Goal: Check status: Check status

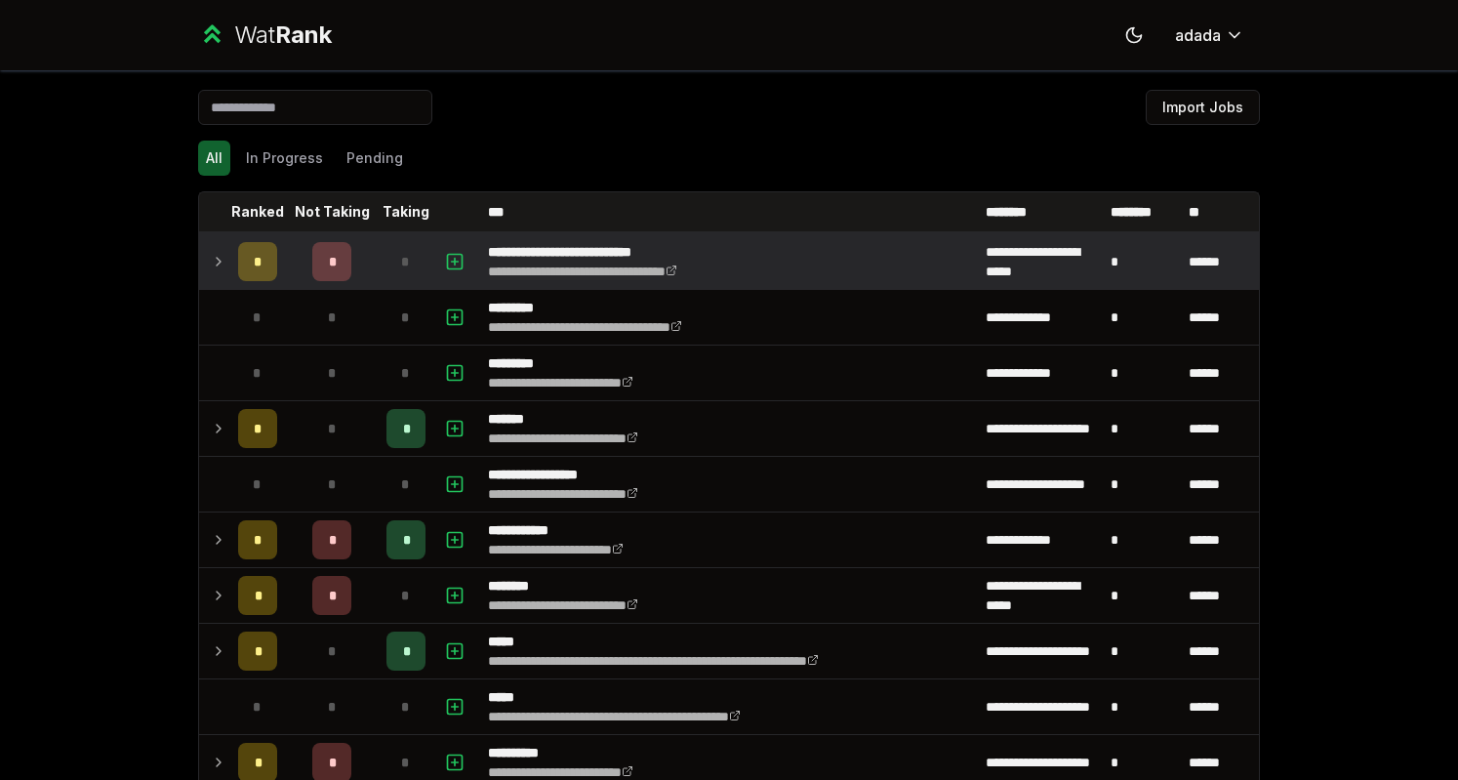
click at [217, 261] on icon at bounding box center [219, 262] width 4 height 8
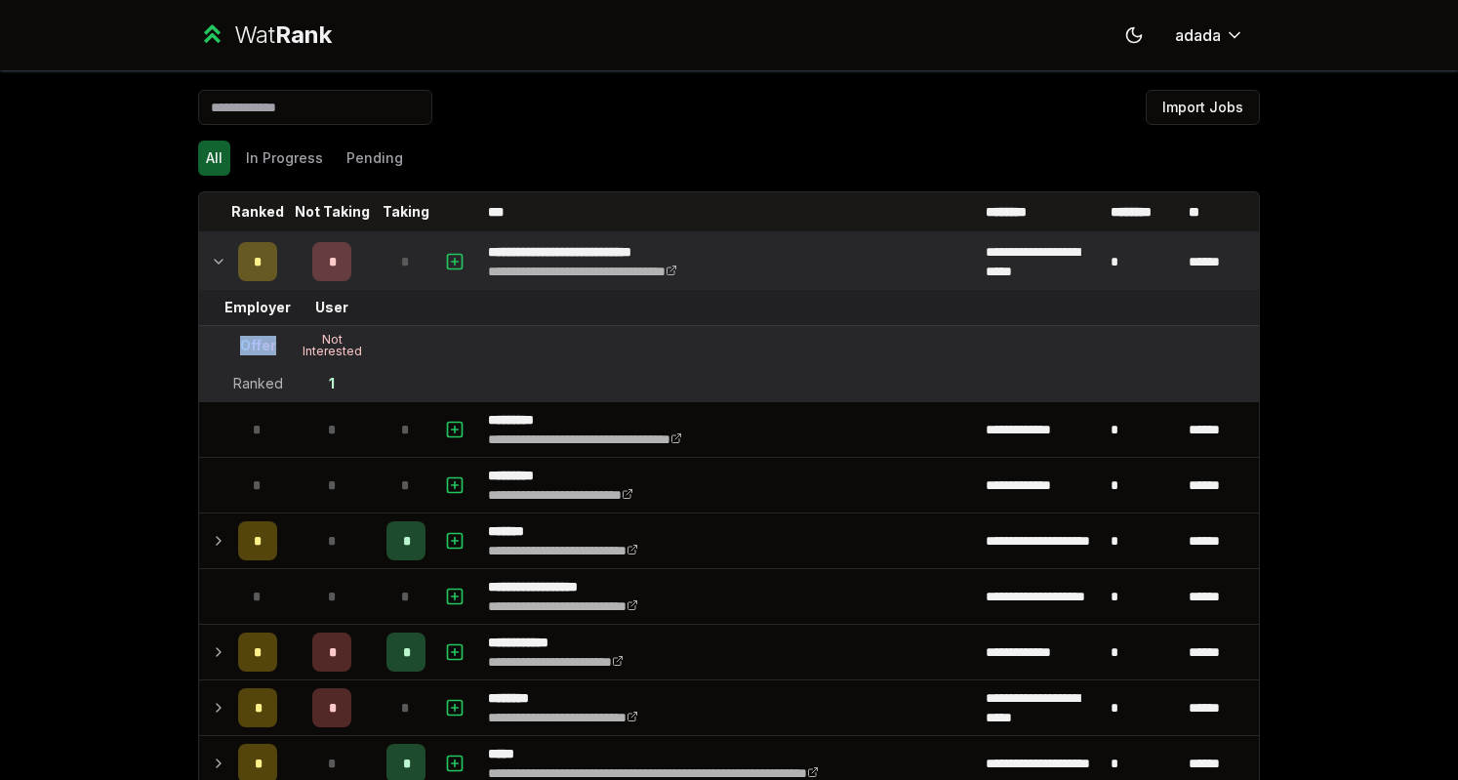
drag, startPoint x: 265, startPoint y: 342, endPoint x: 232, endPoint y: 344, distance: 33.2
click at [240, 344] on div "Offer" at bounding box center [258, 346] width 36 height 20
drag, startPoint x: 232, startPoint y: 344, endPoint x: 361, endPoint y: 347, distance: 128.9
click at [361, 347] on tr "Offer Not Interested" at bounding box center [729, 346] width 1060 height 40
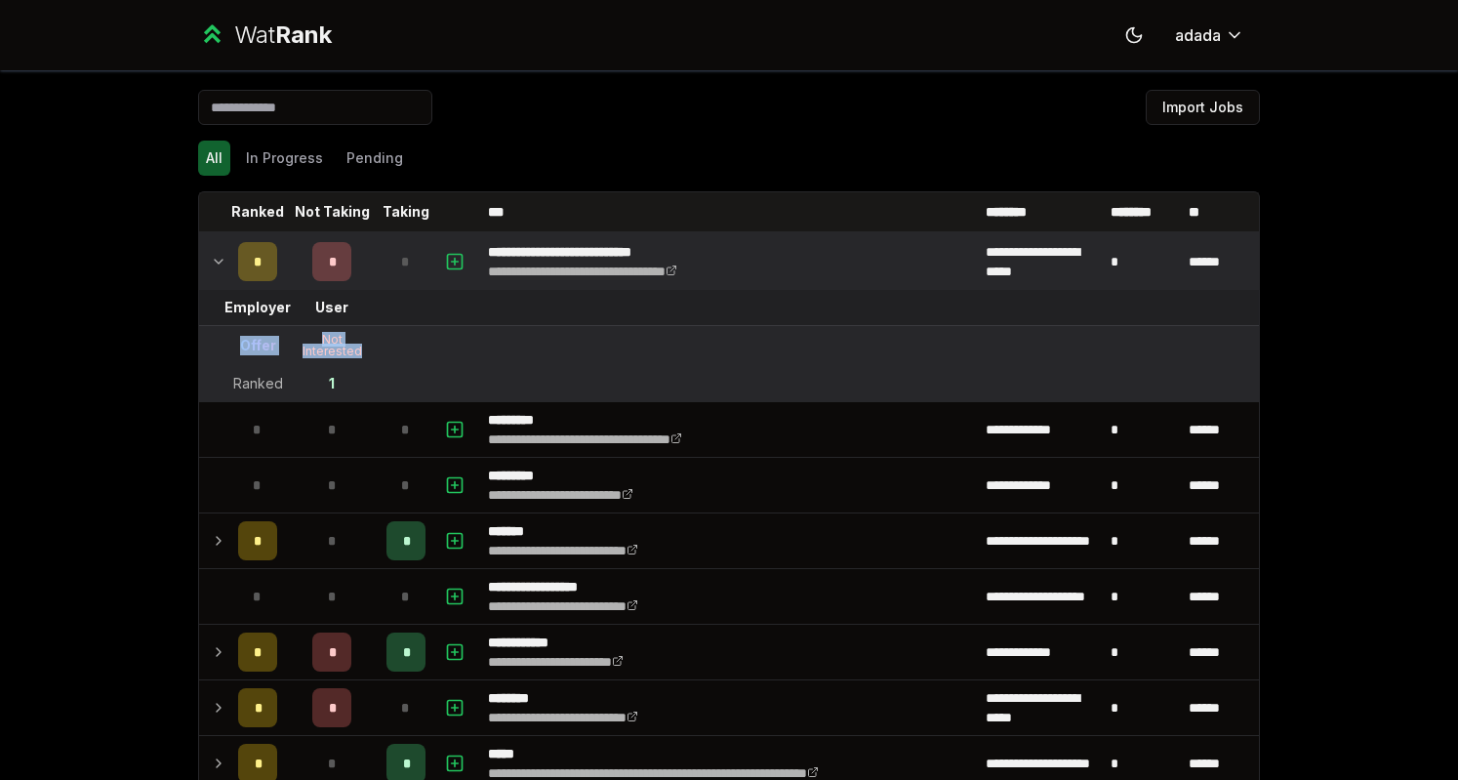
click at [431, 346] on tr "Offer Not Interested" at bounding box center [729, 346] width 1060 height 40
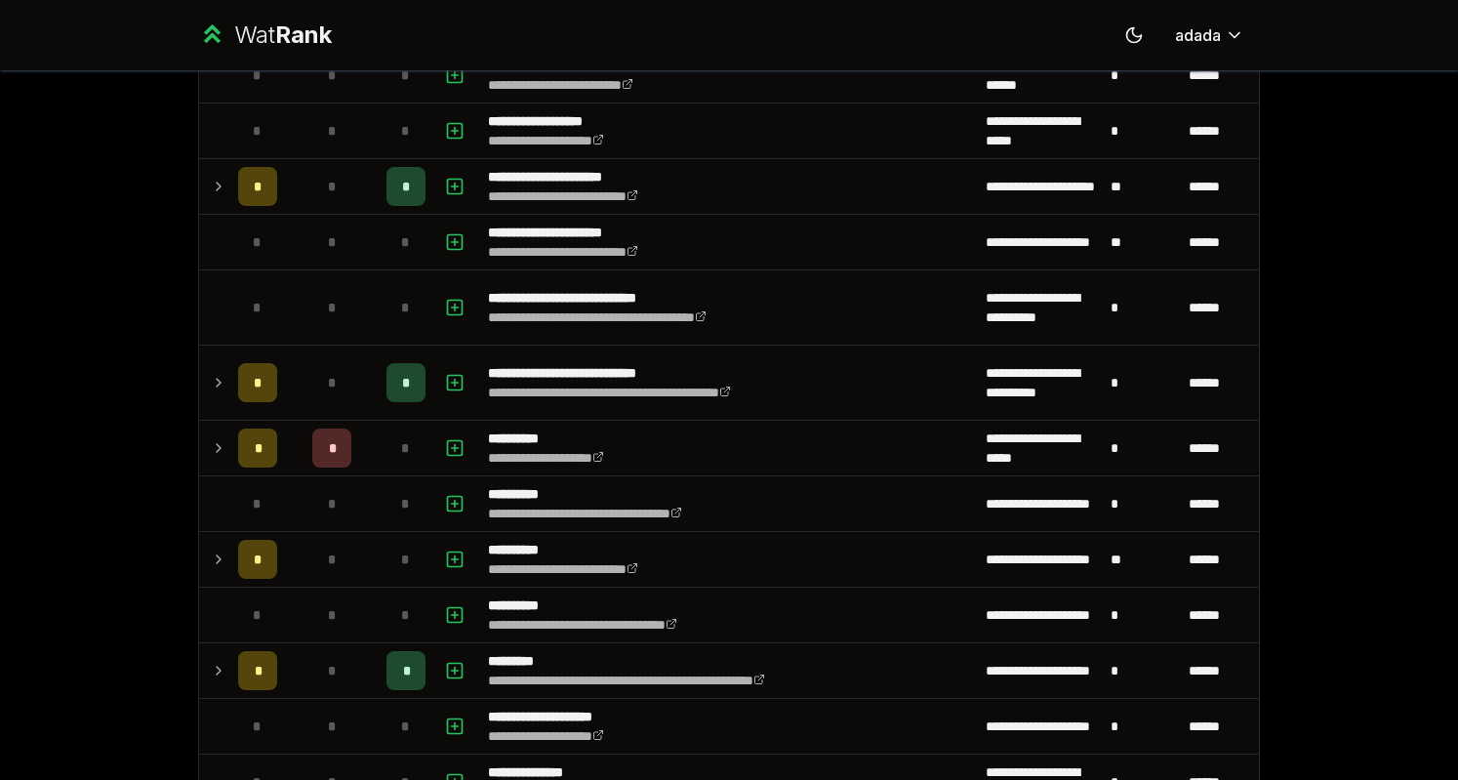
scroll to position [2221, 0]
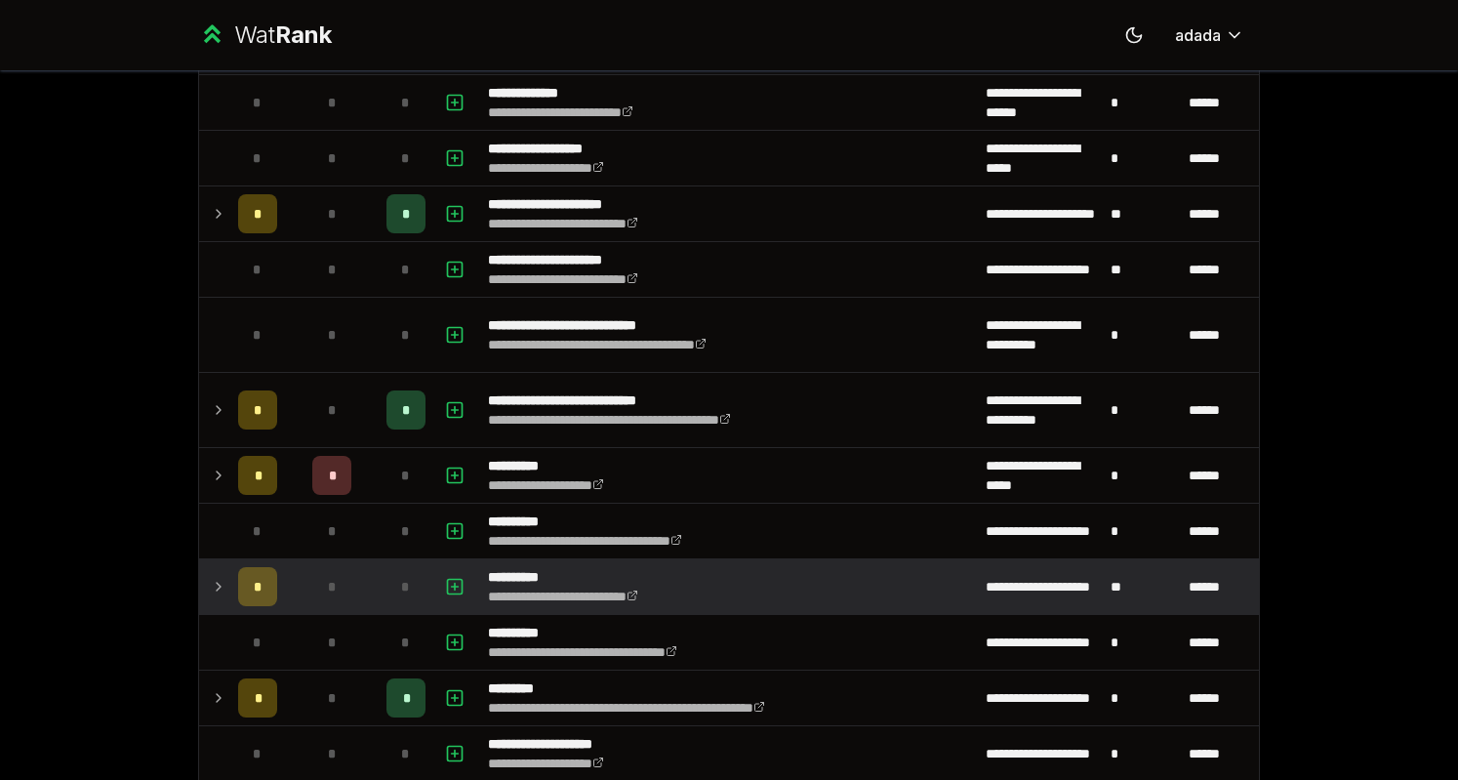
click at [211, 575] on icon at bounding box center [219, 586] width 16 height 23
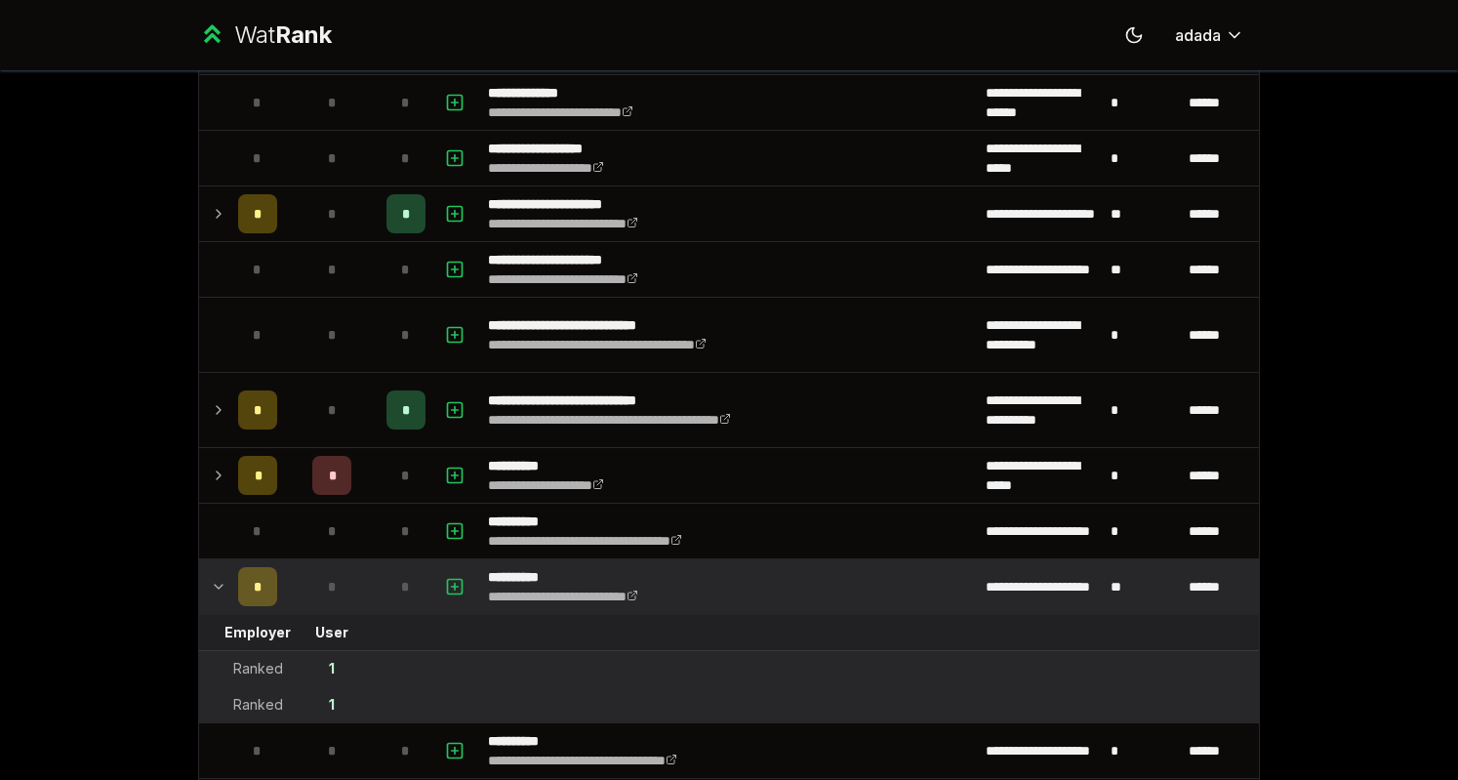
click at [211, 575] on icon at bounding box center [219, 586] width 16 height 23
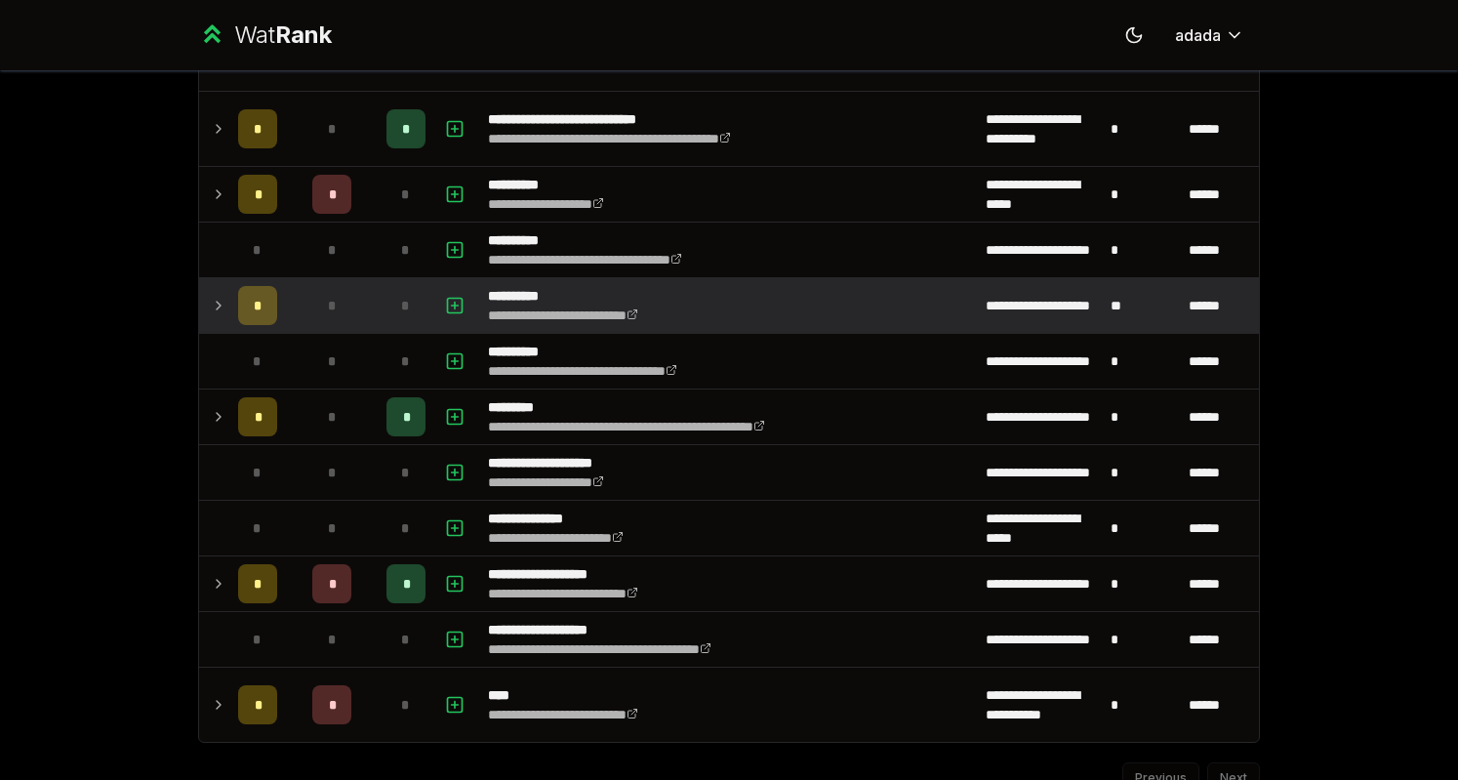
scroll to position [2506, 0]
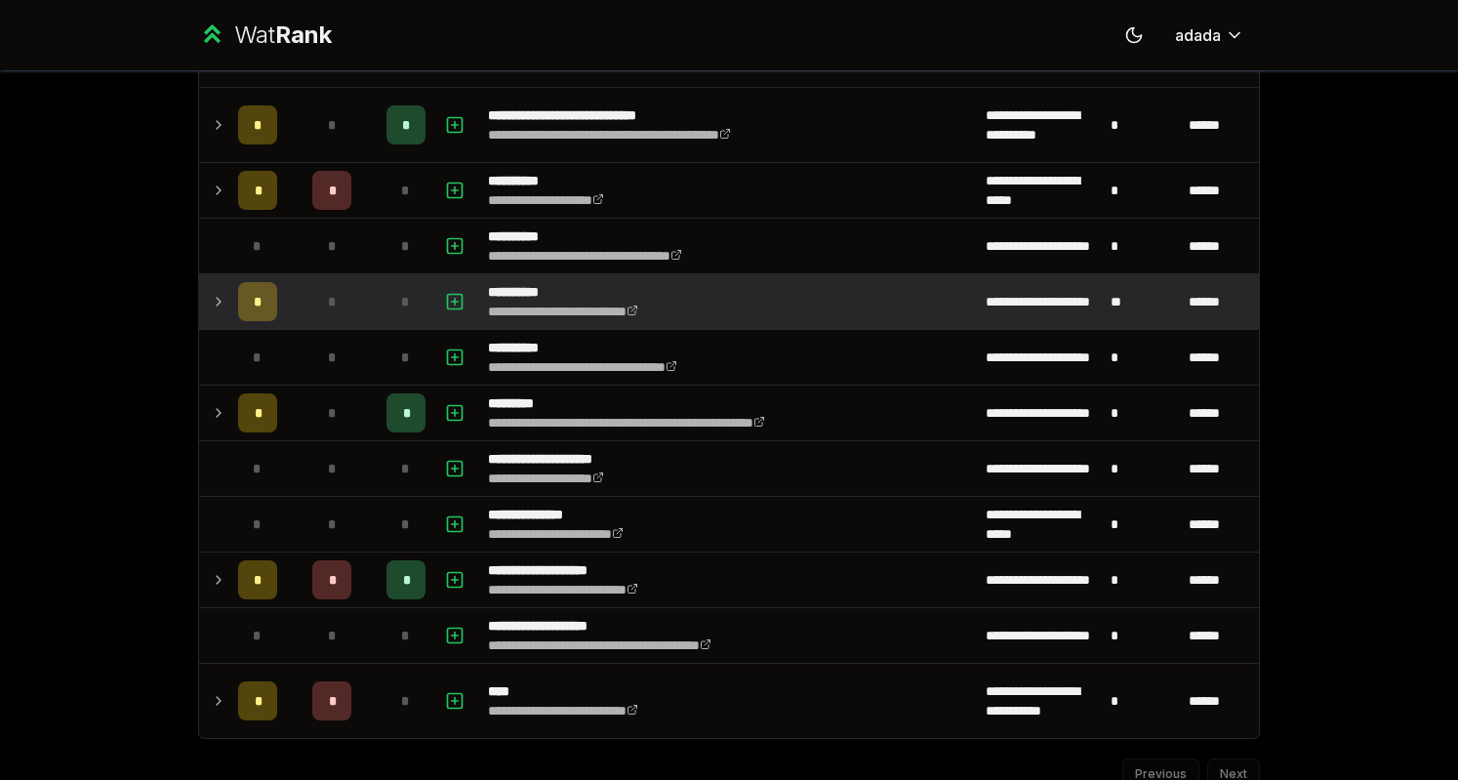
click at [211, 290] on icon at bounding box center [219, 301] width 16 height 23
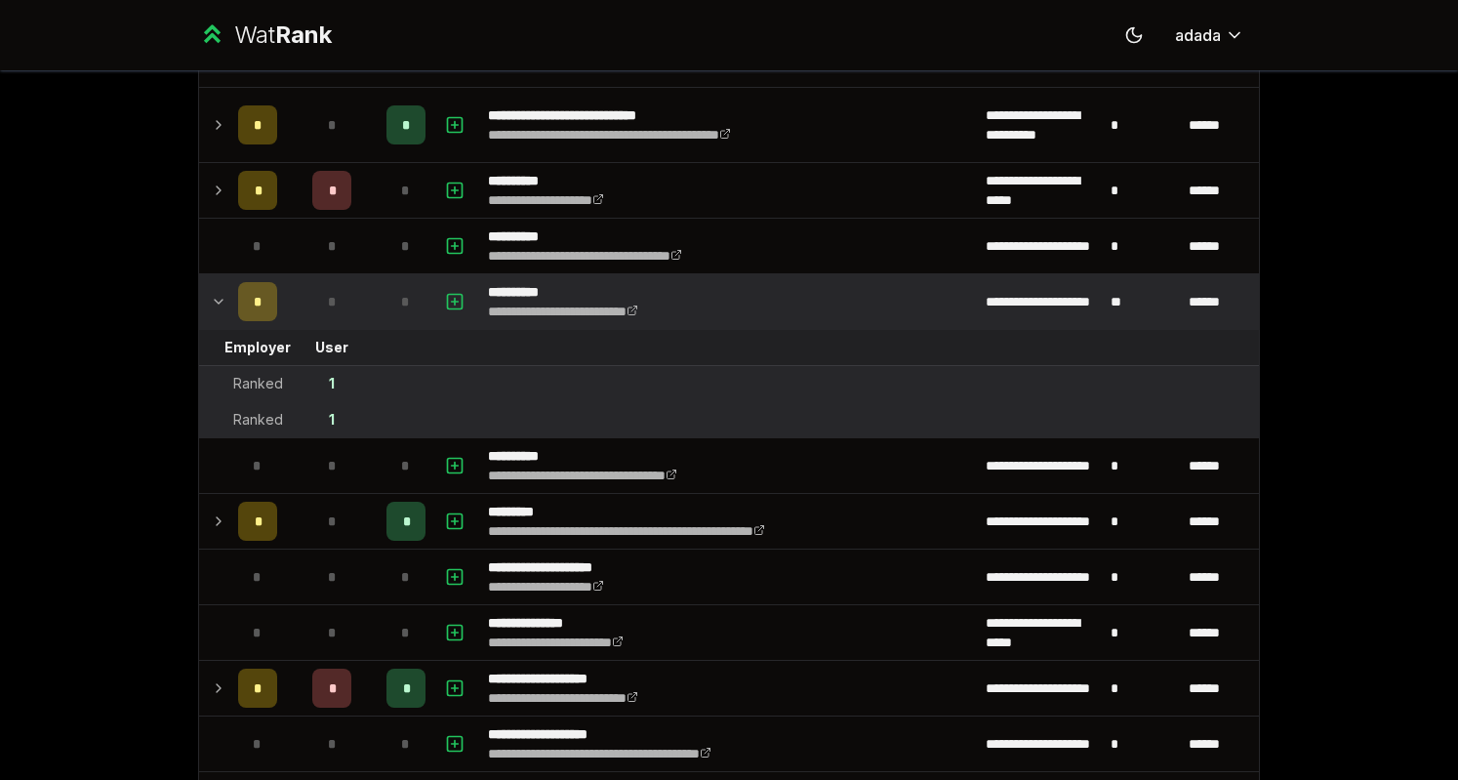
click at [236, 374] on div "Ranked" at bounding box center [258, 384] width 50 height 20
click at [255, 410] on div "Ranked" at bounding box center [258, 420] width 50 height 20
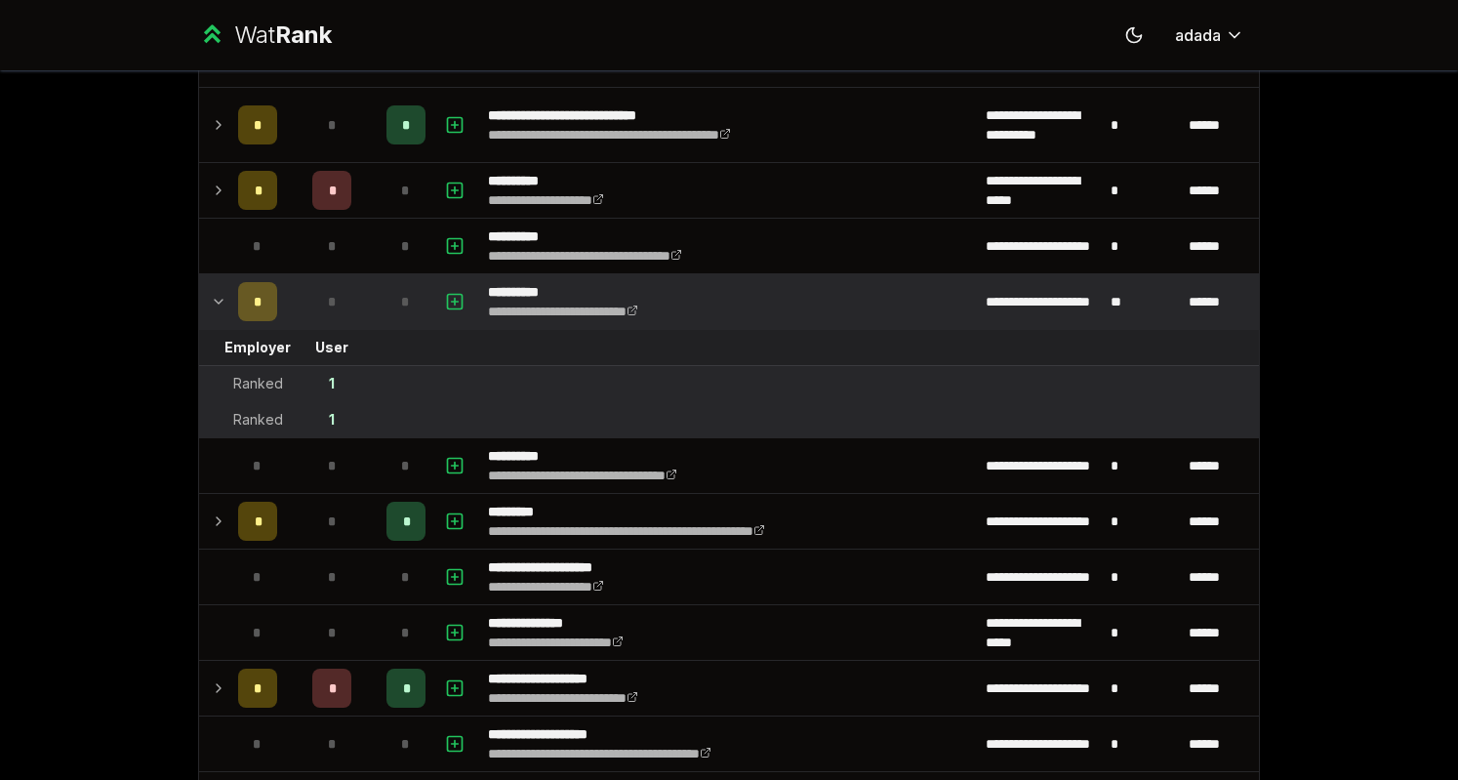
click at [211, 290] on icon at bounding box center [219, 301] width 16 height 23
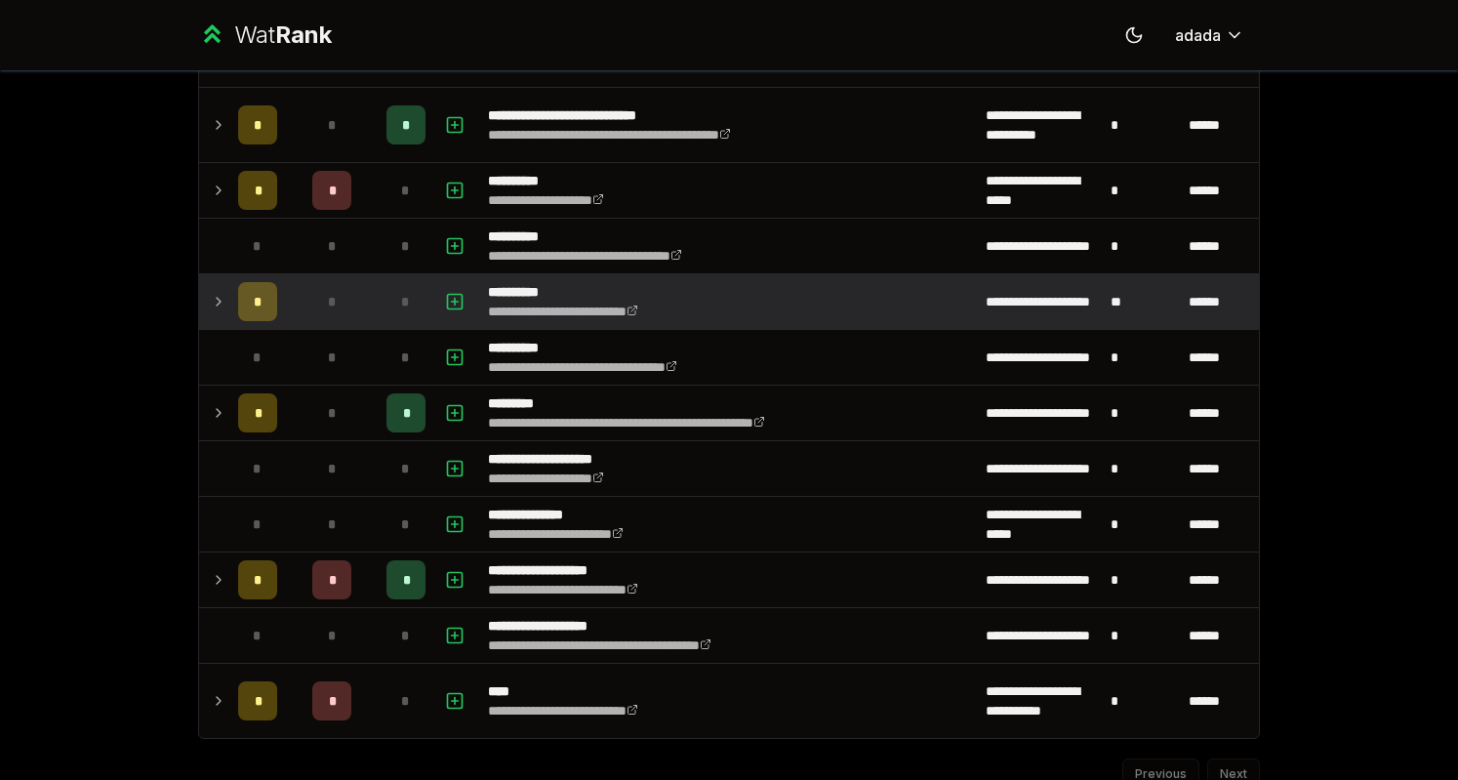
click at [211, 290] on icon at bounding box center [219, 301] width 16 height 23
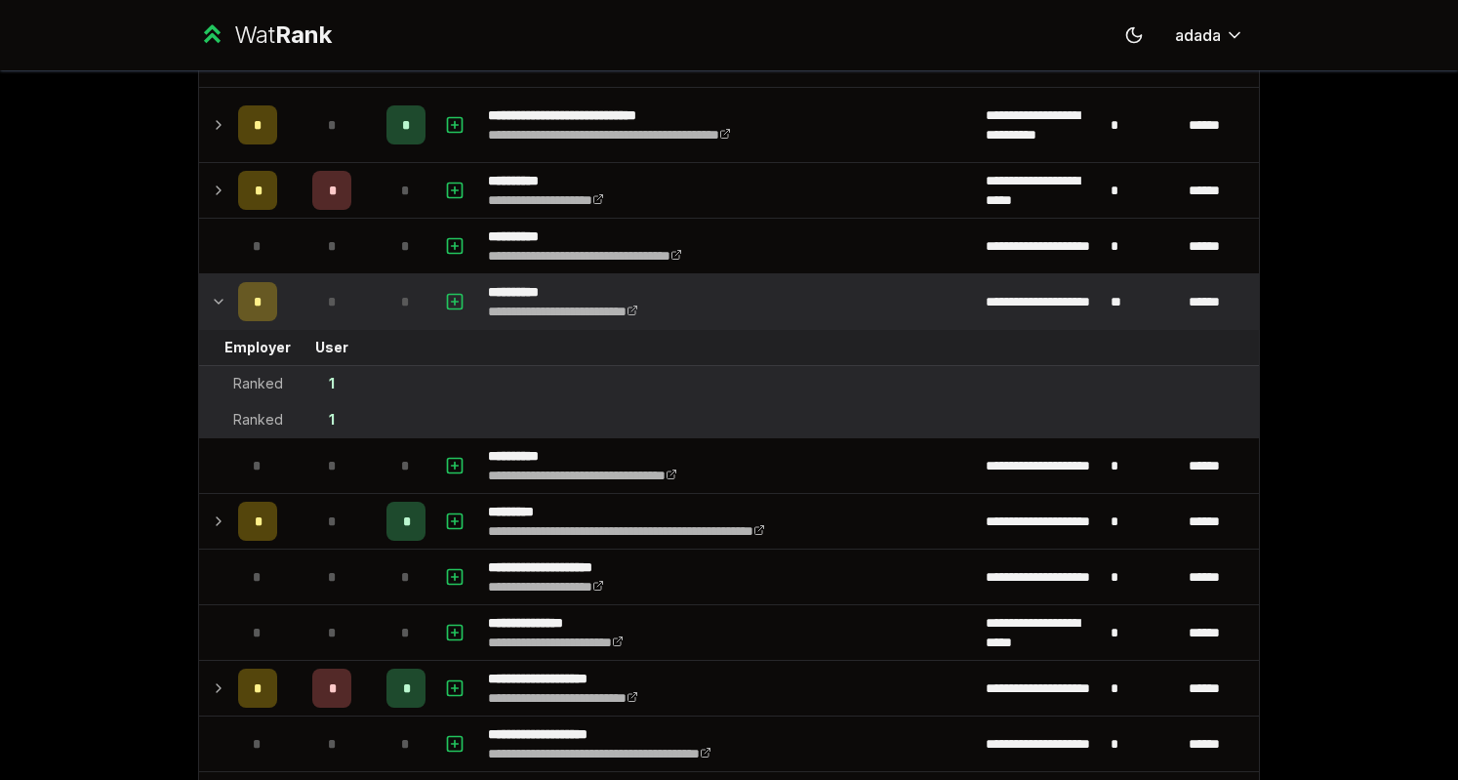
click at [246, 374] on div "Ranked" at bounding box center [258, 384] width 50 height 20
click at [207, 366] on td at bounding box center [214, 383] width 31 height 35
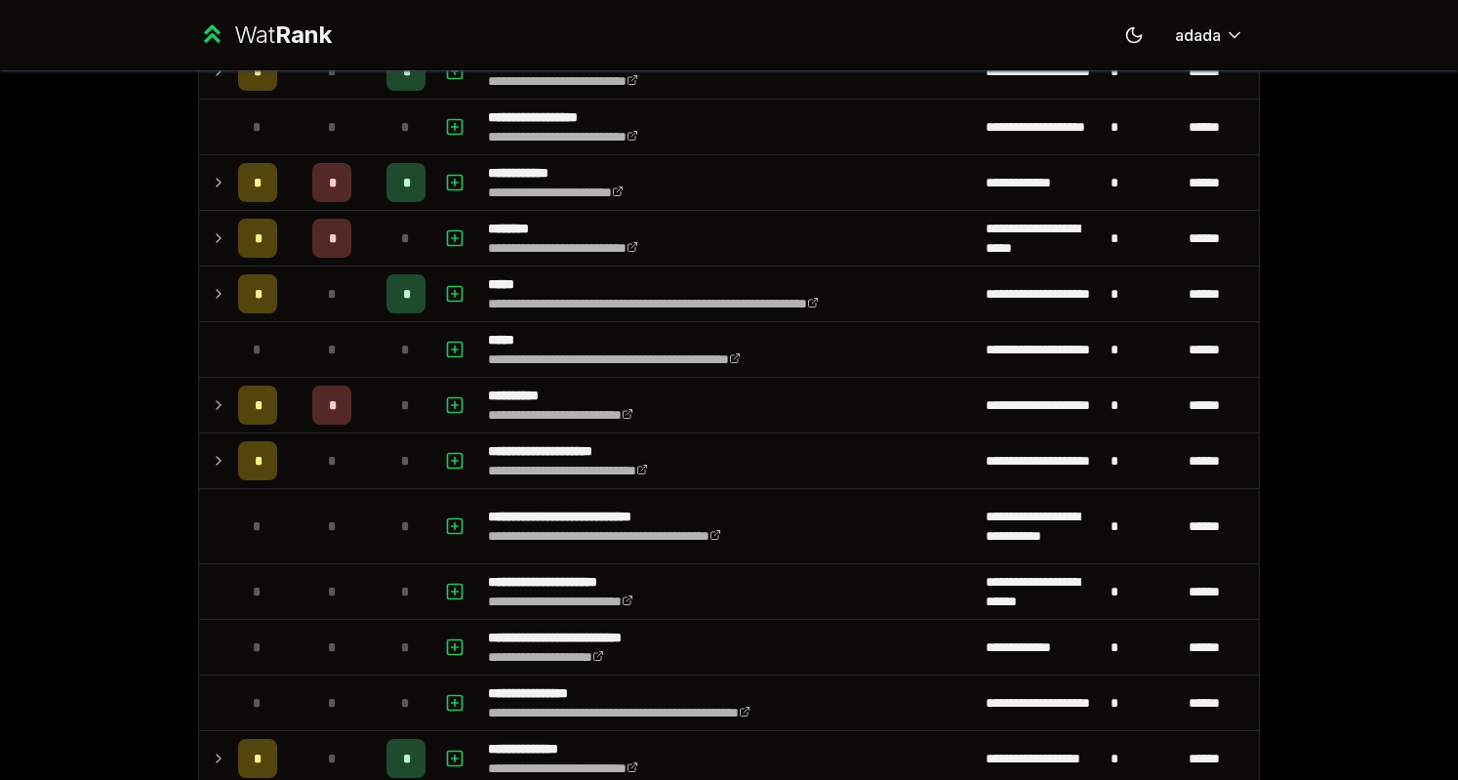
scroll to position [0, 0]
